Goal: Transaction & Acquisition: Purchase product/service

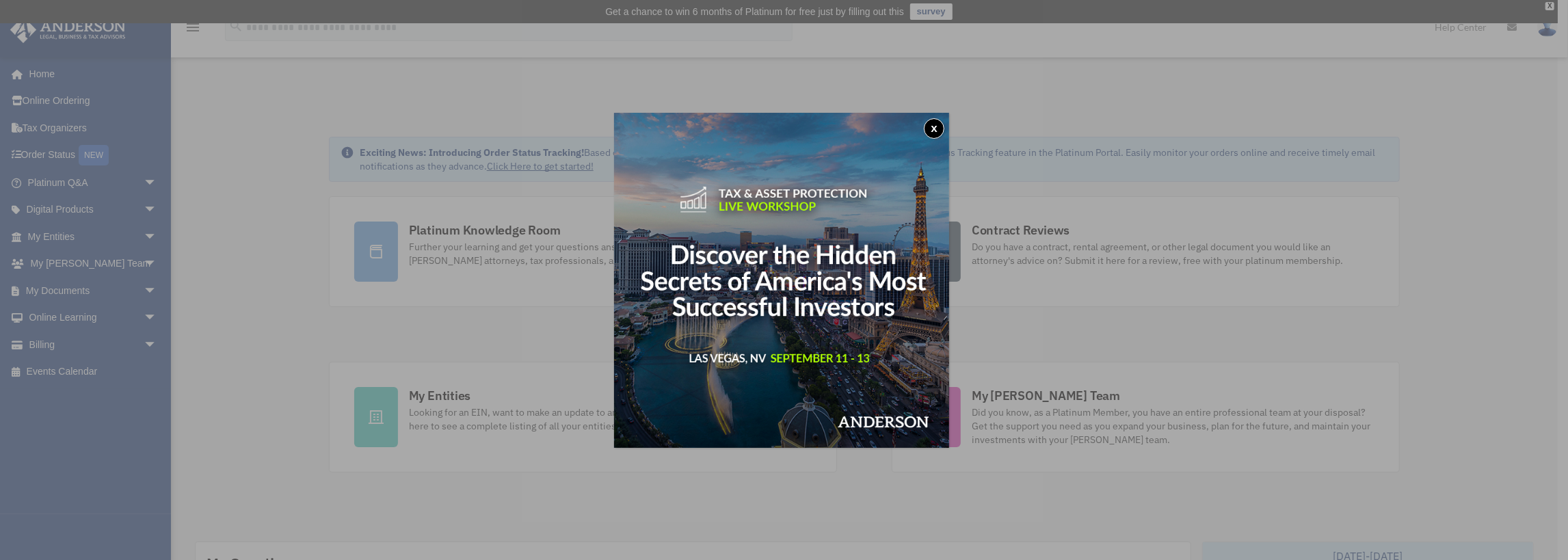
click at [51, 343] on div "x" at bounding box center [784, 280] width 1568 height 560
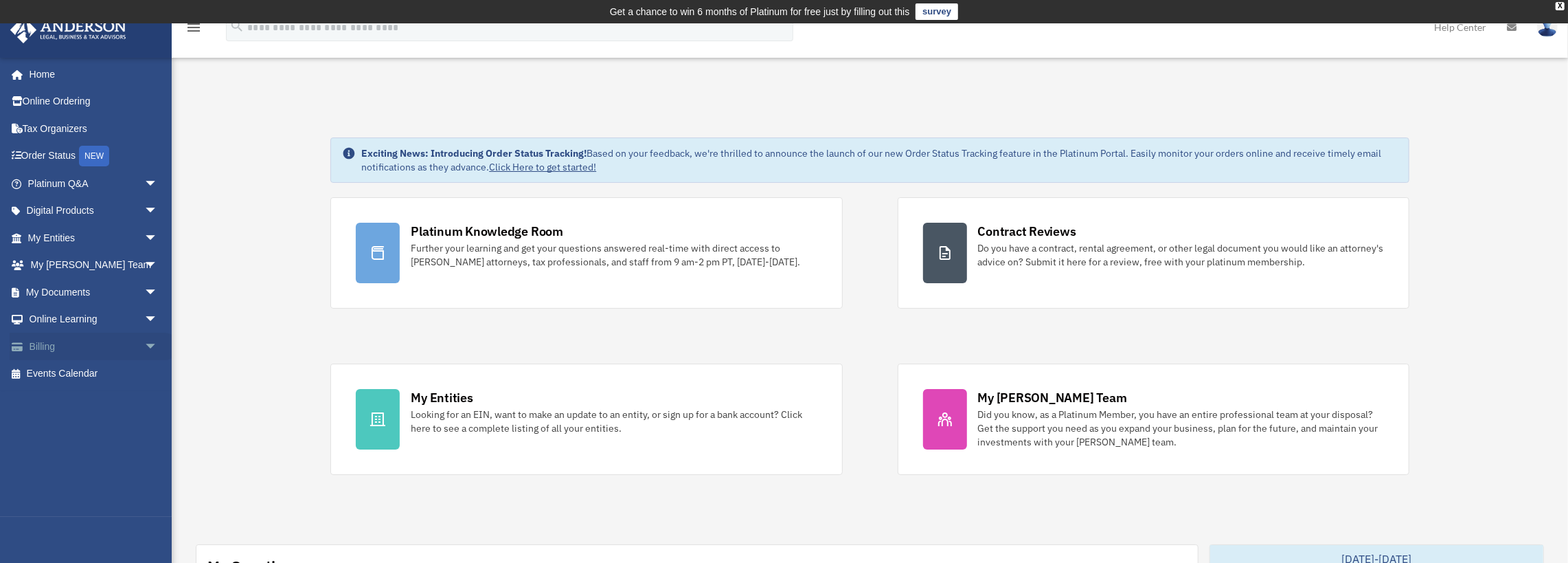
click at [46, 344] on link "Billing arrow_drop_down" at bounding box center [94, 346] width 169 height 27
click at [148, 345] on span "arrow_drop_down" at bounding box center [158, 346] width 27 height 28
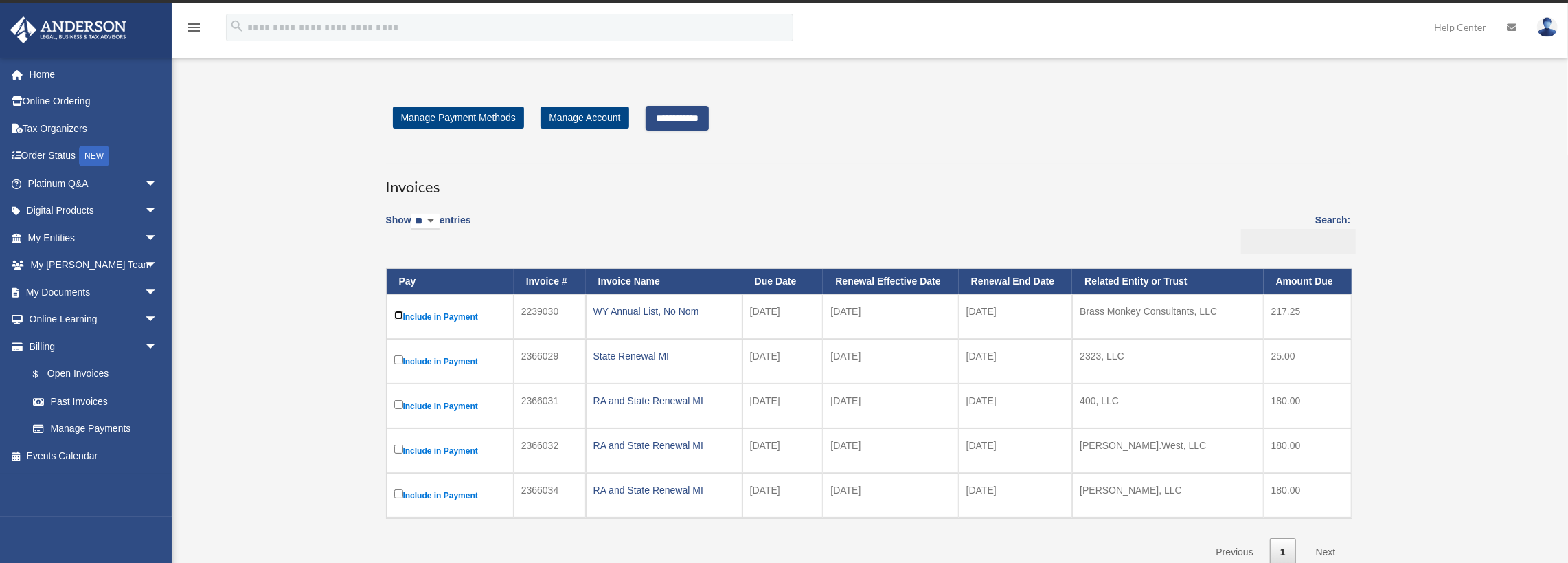
scroll to position [16, 0]
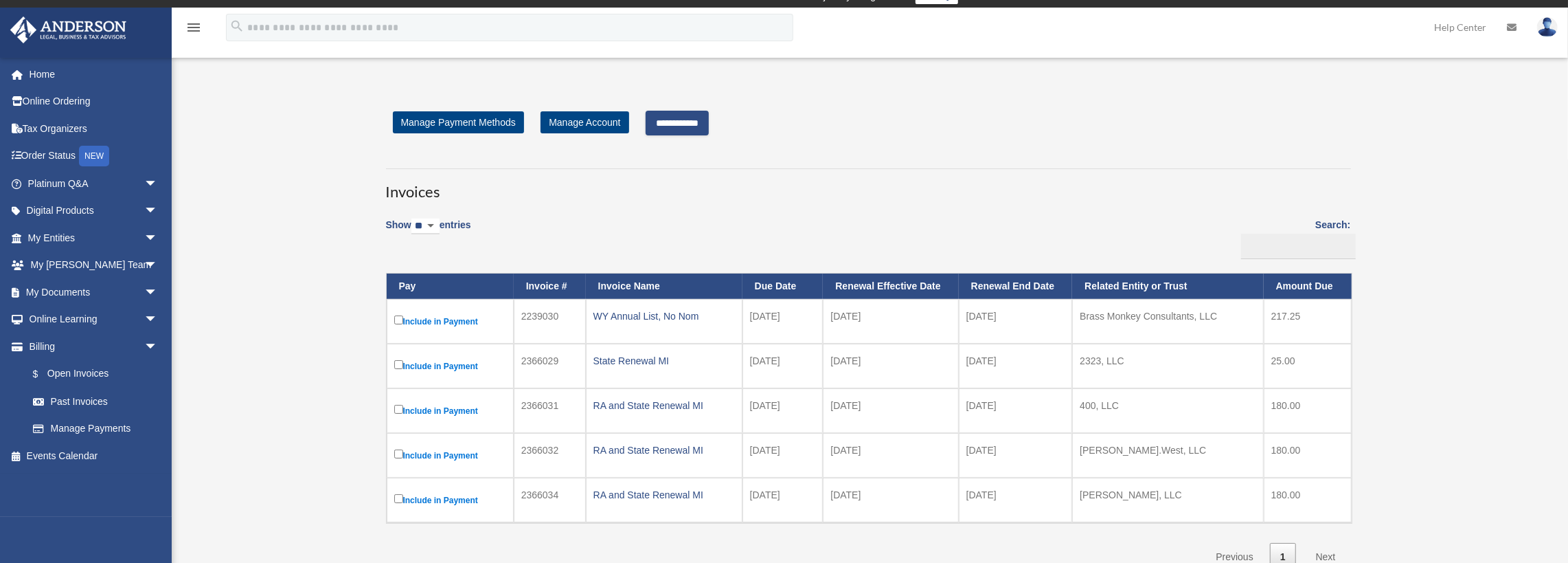
click at [665, 120] on input "**********" at bounding box center [677, 123] width 63 height 25
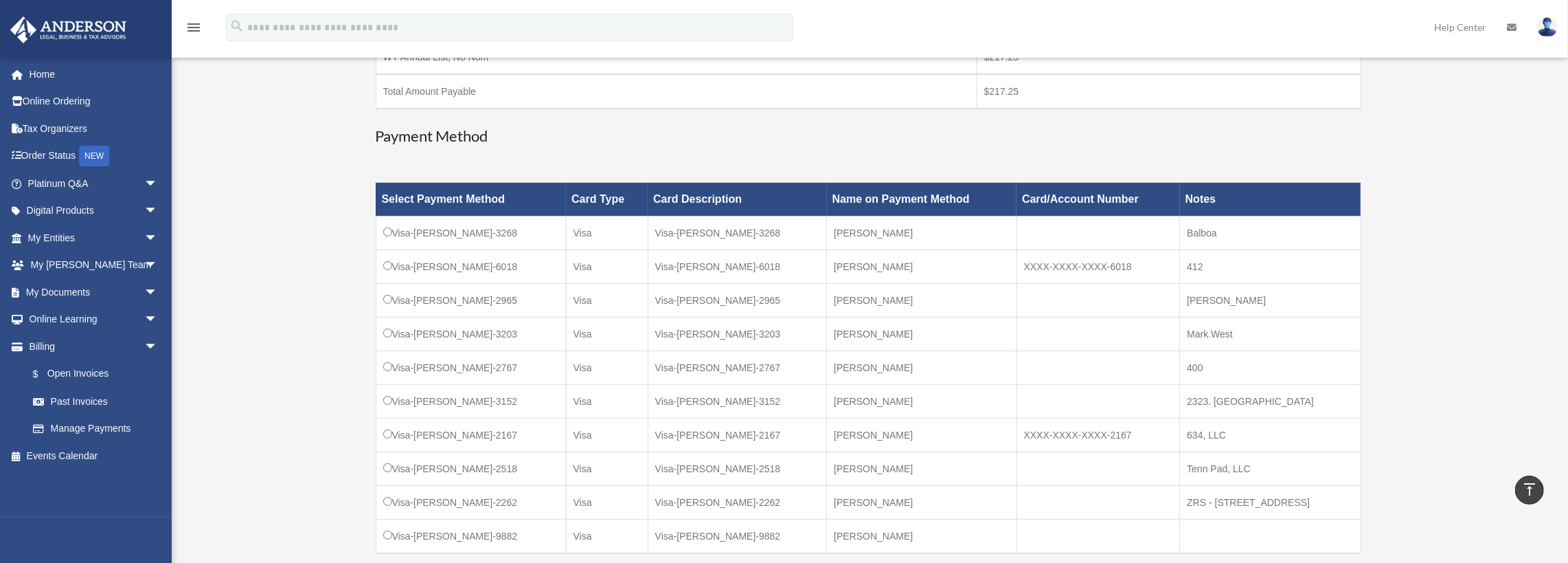
scroll to position [324, 0]
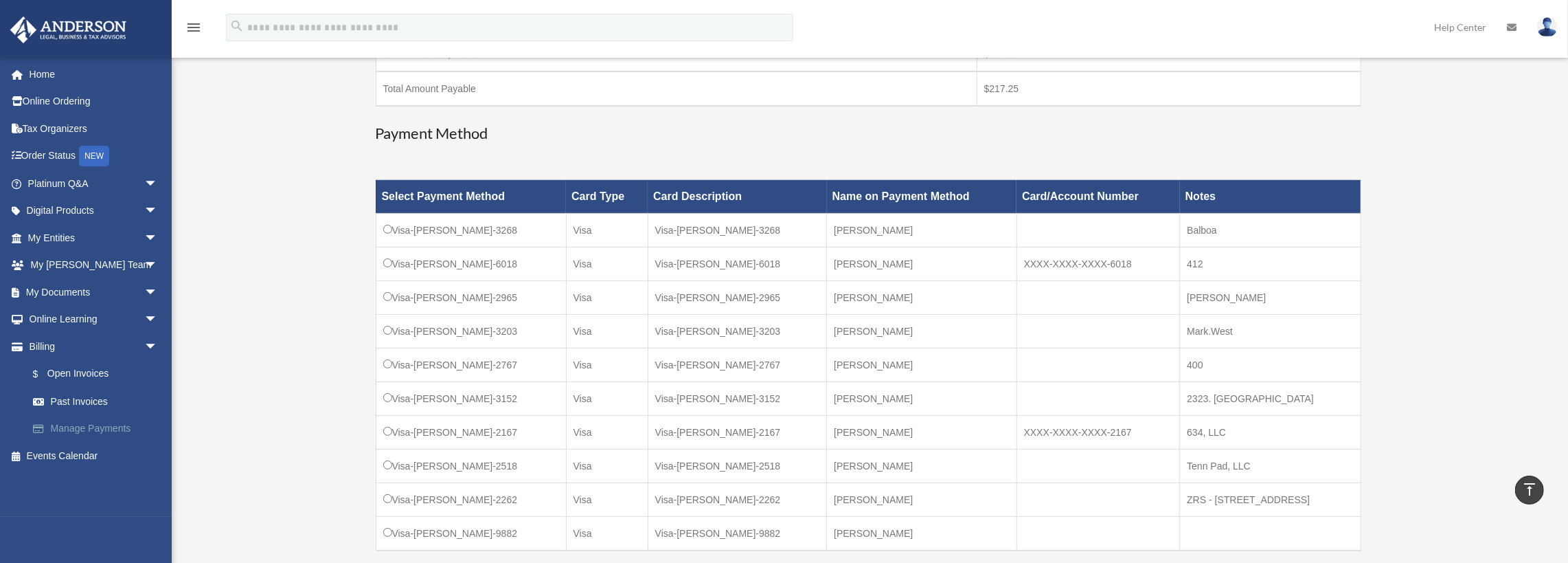
click at [88, 431] on link "Manage Payments" at bounding box center [99, 429] width 159 height 27
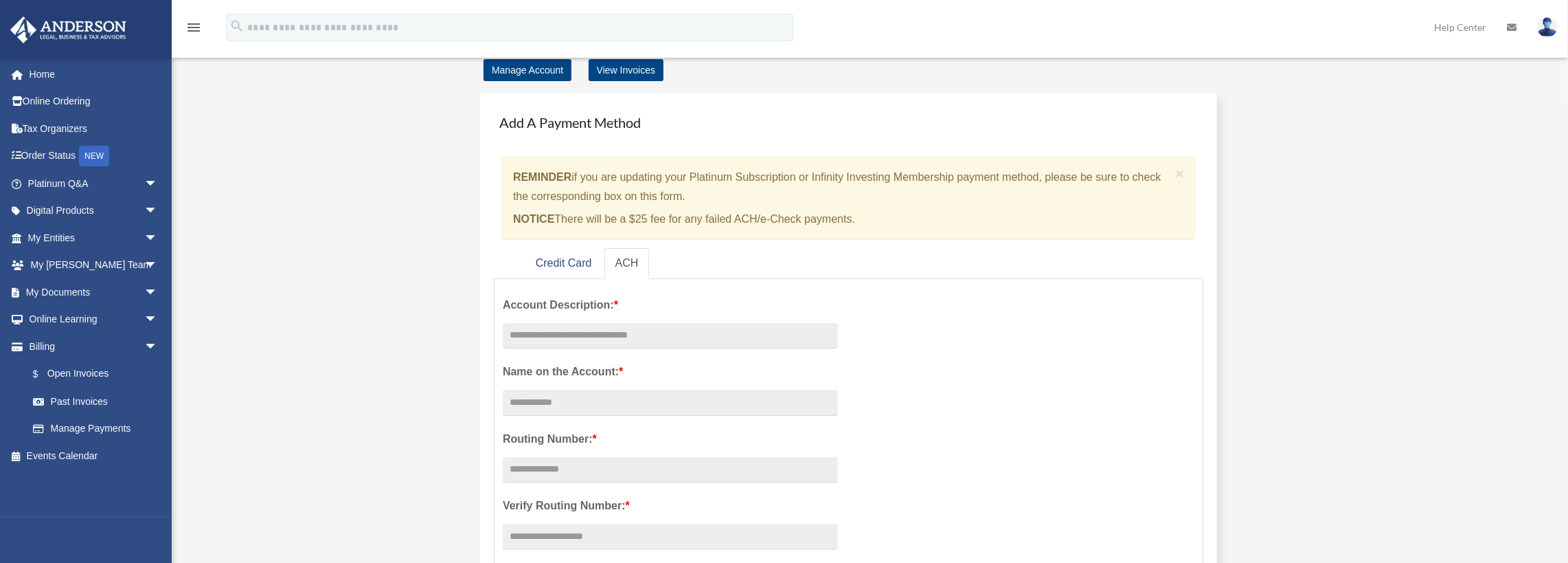
scroll to position [129, 0]
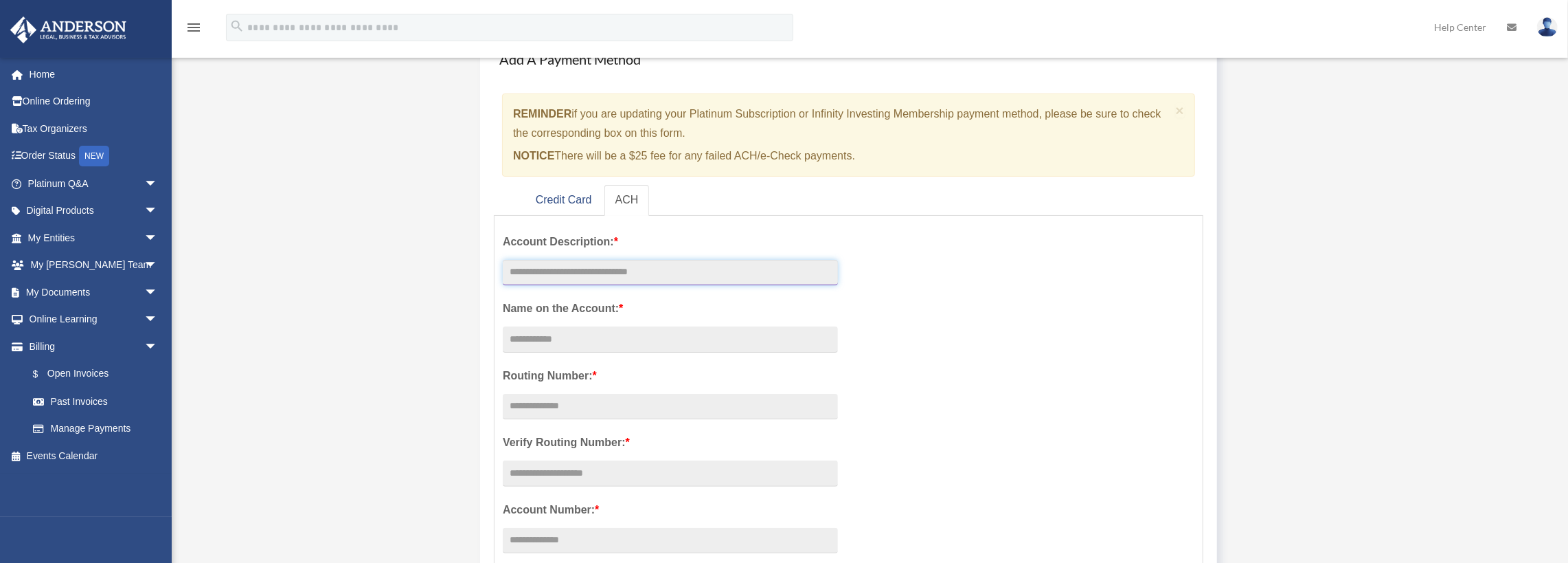
click at [523, 277] on input "text" at bounding box center [671, 272] width 335 height 26
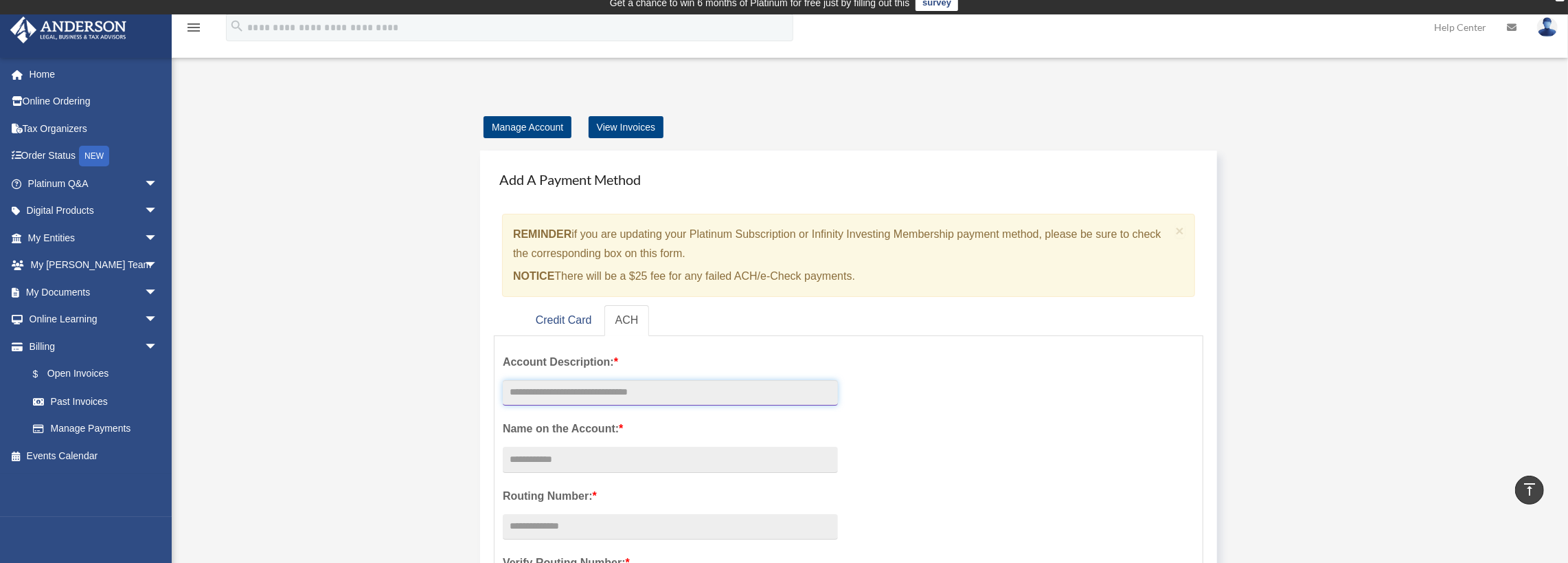
scroll to position [0, 0]
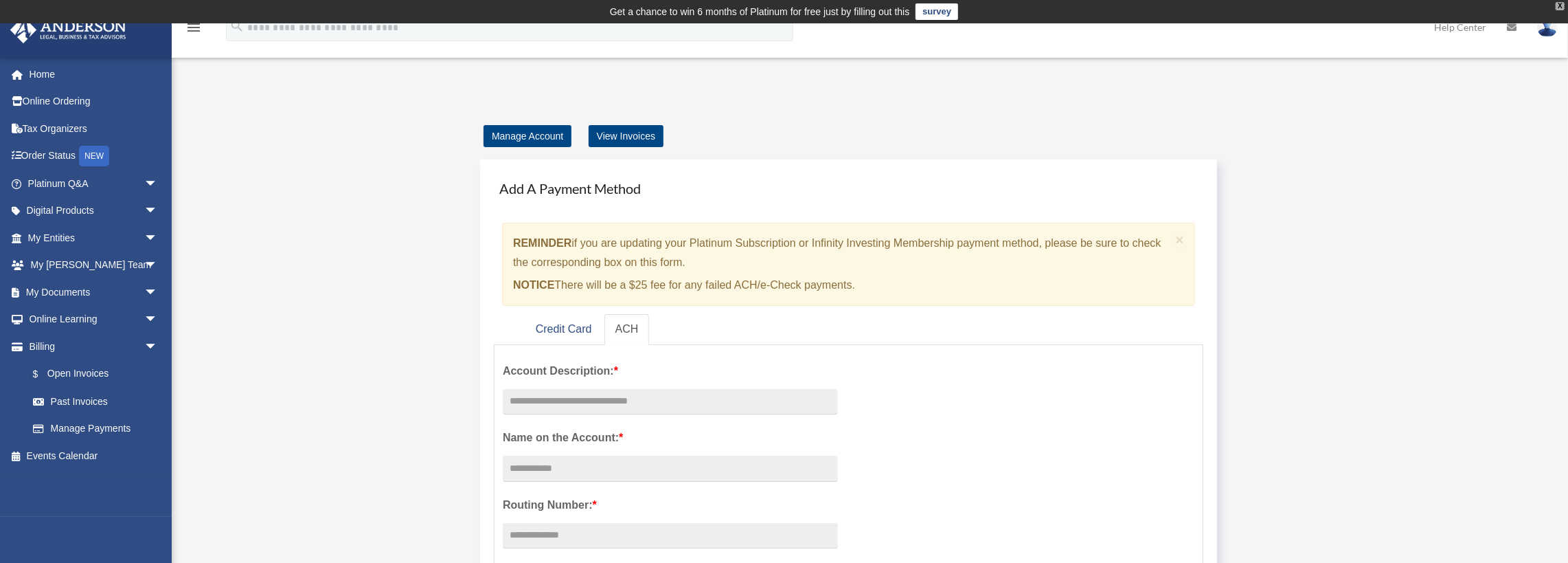
click at [1557, 8] on div "X" at bounding box center [1560, 6] width 9 height 8
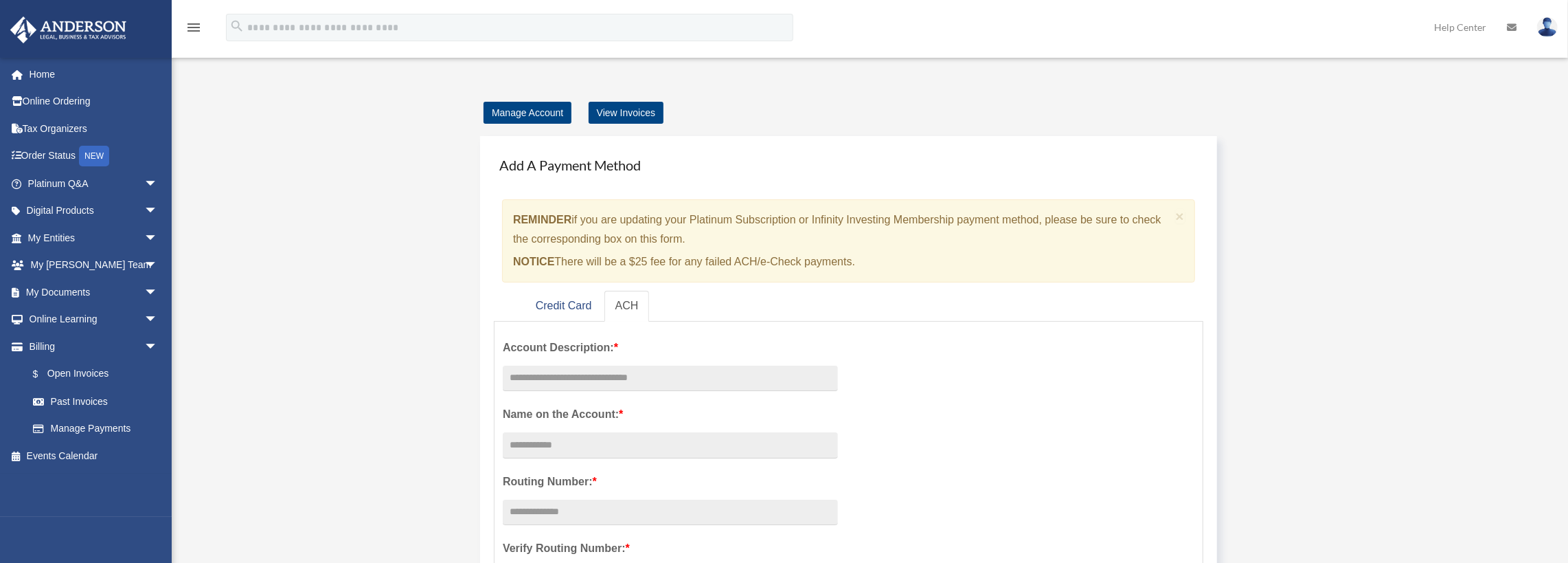
click at [1544, 27] on img at bounding box center [1548, 27] width 20 height 20
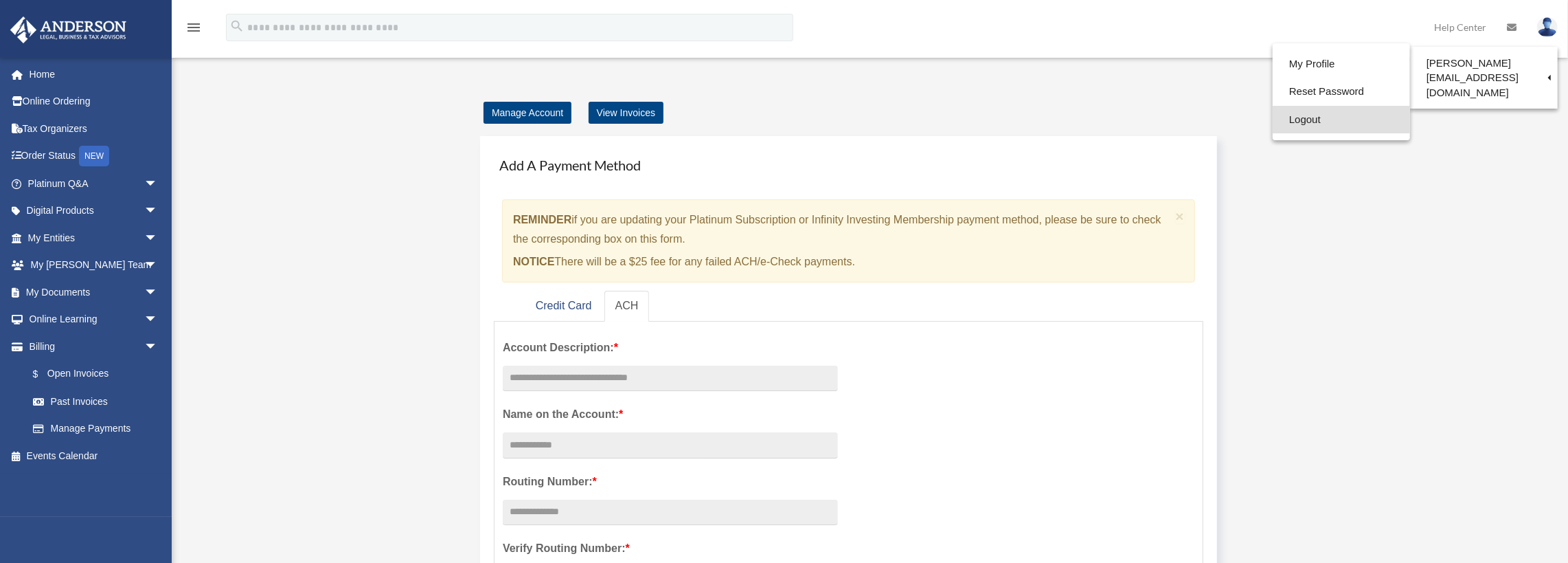
click at [1273, 125] on link "Logout" at bounding box center [1341, 119] width 137 height 28
